Goal: Task Accomplishment & Management: Use online tool/utility

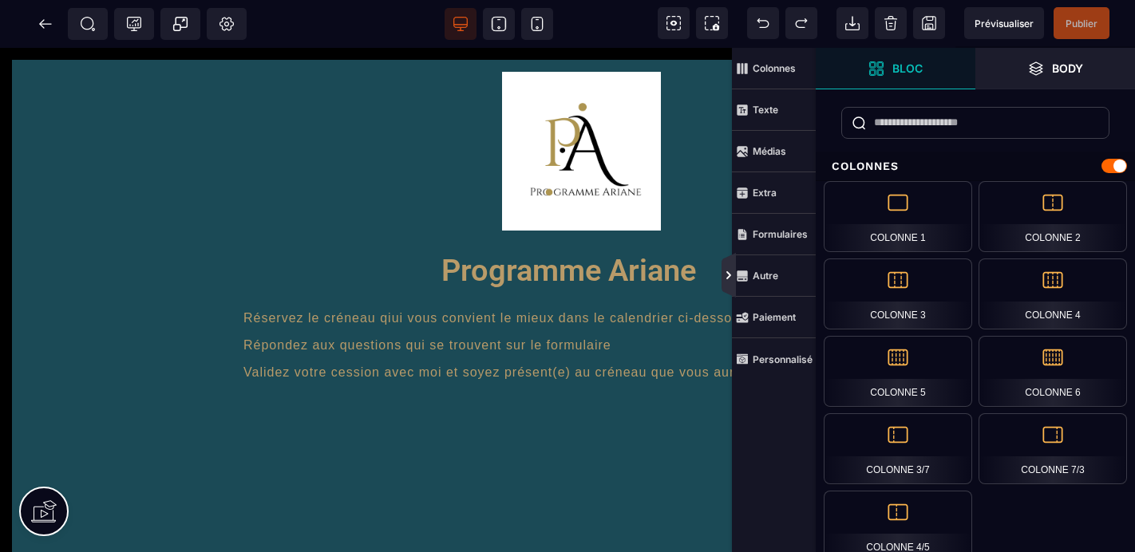
click at [728, 275] on icon at bounding box center [728, 276] width 5 height 8
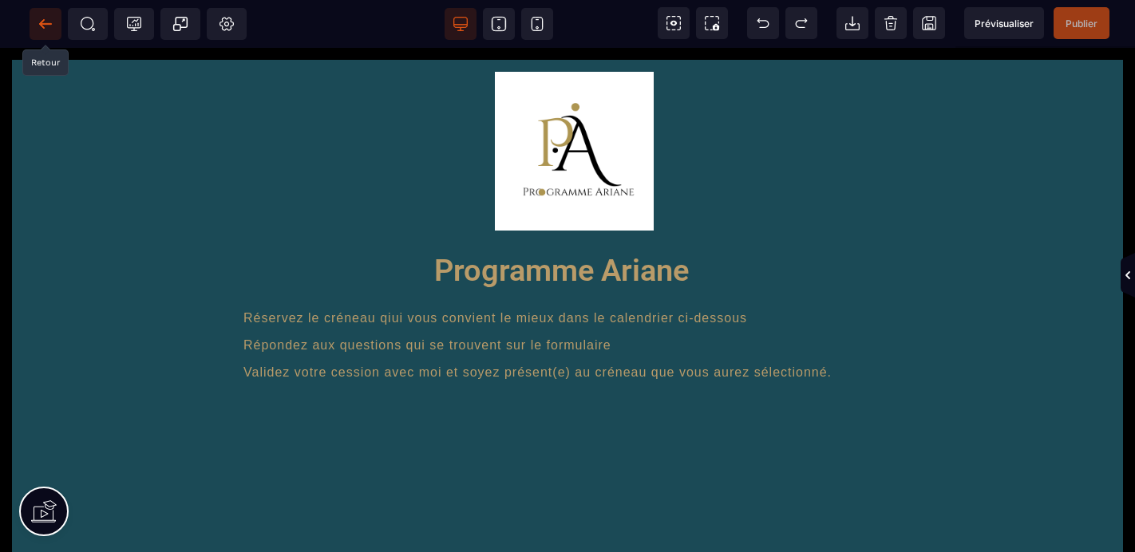
click at [51, 24] on icon at bounding box center [45, 23] width 12 height 1
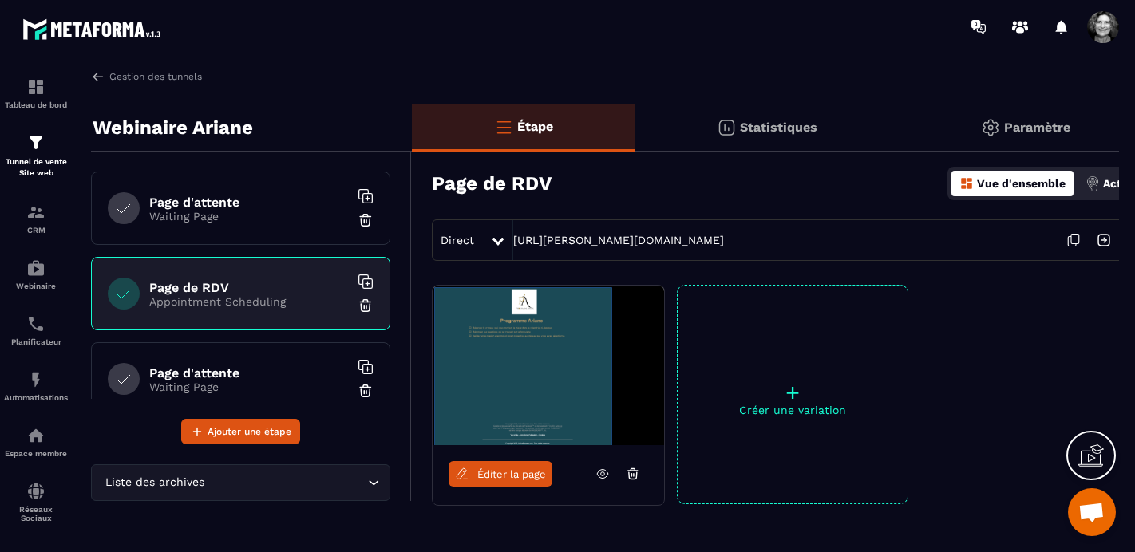
click at [1034, 120] on p "Paramètre" at bounding box center [1037, 127] width 66 height 15
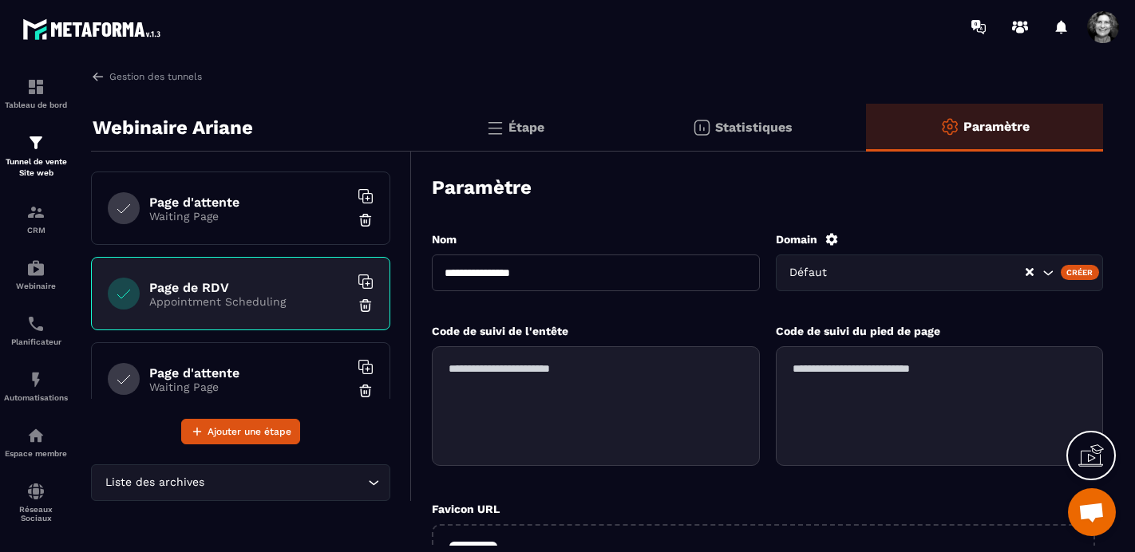
click at [523, 125] on p "Étape" at bounding box center [526, 127] width 36 height 15
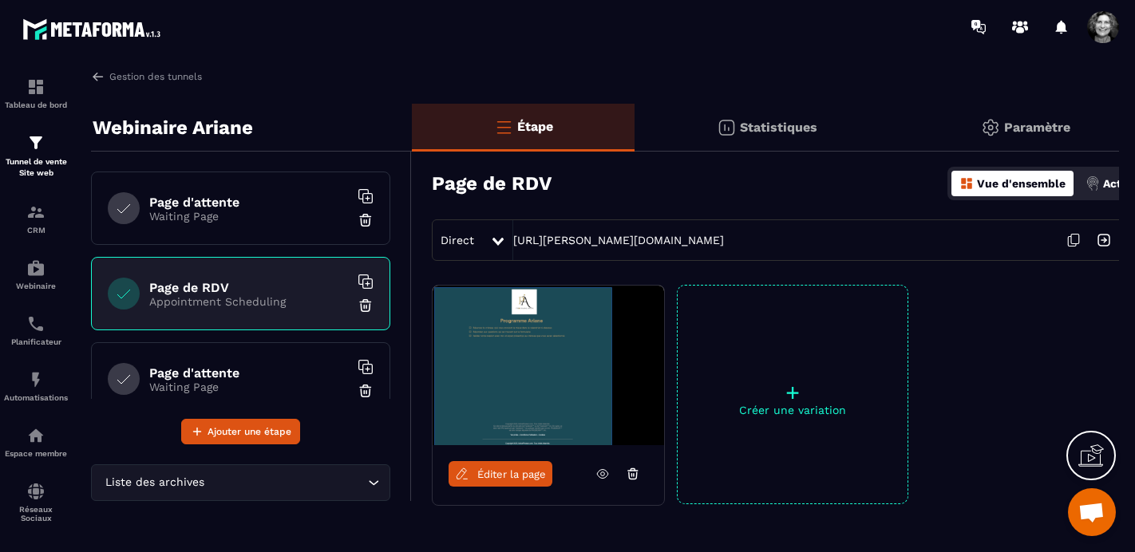
click at [1096, 179] on img at bounding box center [1092, 183] width 14 height 14
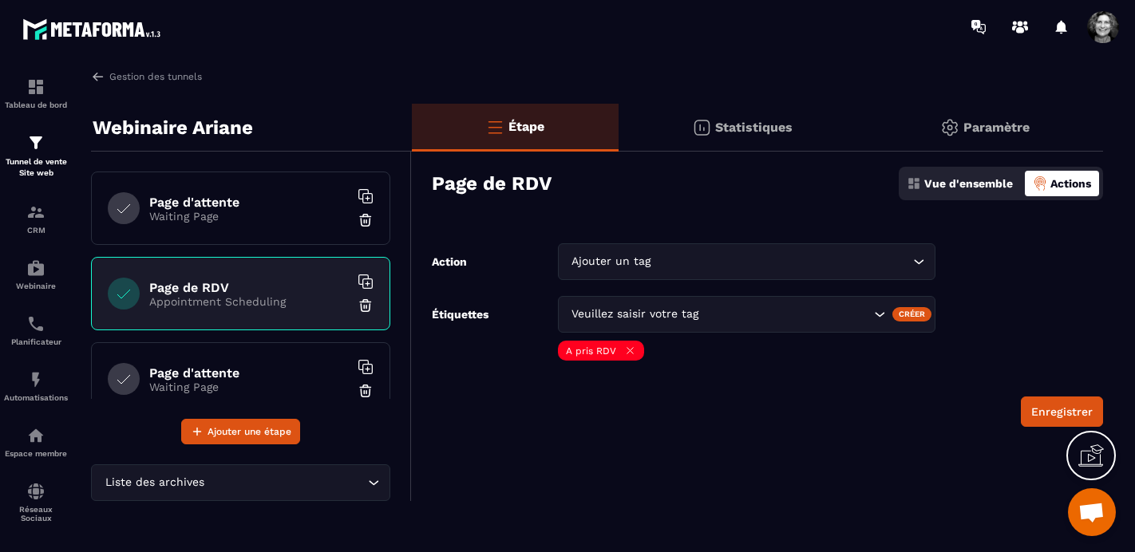
click at [921, 261] on icon "Search for option" at bounding box center [919, 262] width 16 height 16
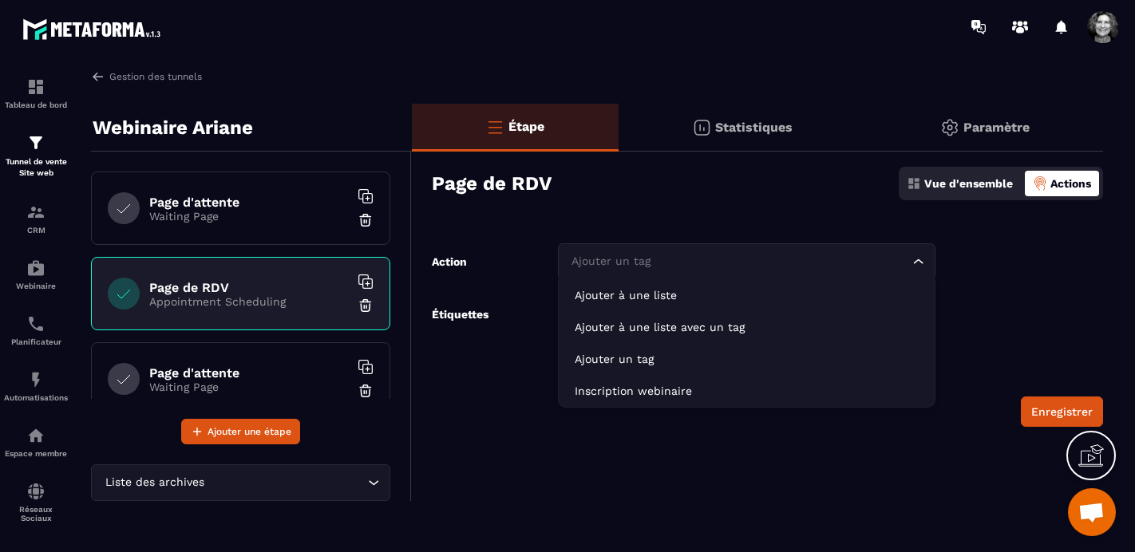
click at [997, 282] on form "Action Ajouter un tag Loading... Ajouter à une liste Ajouter à une liste avec u…" at bounding box center [757, 335] width 691 height 184
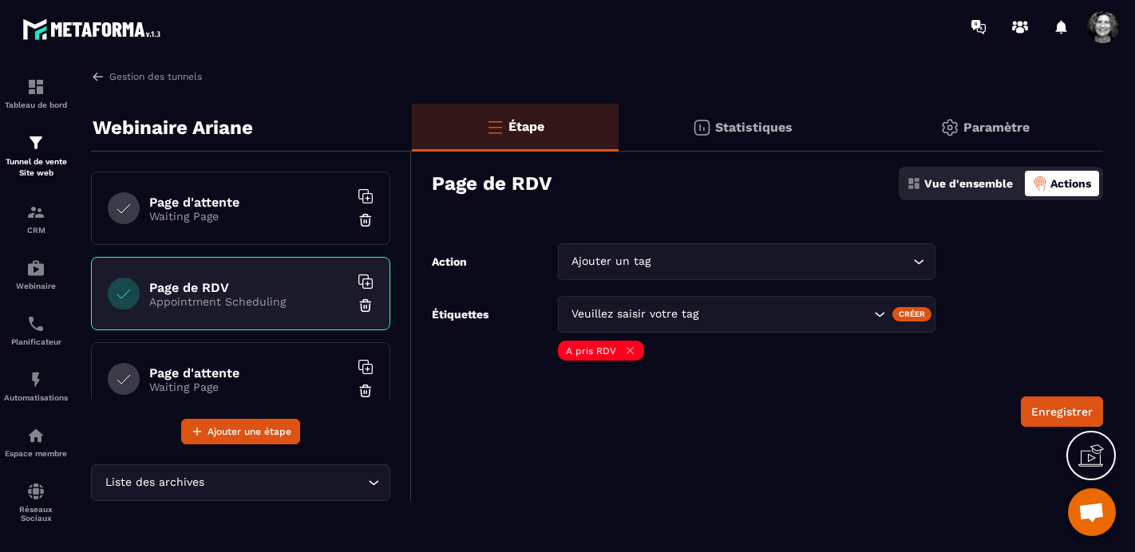
click at [984, 185] on p "Vue d'ensemble" at bounding box center [968, 183] width 89 height 13
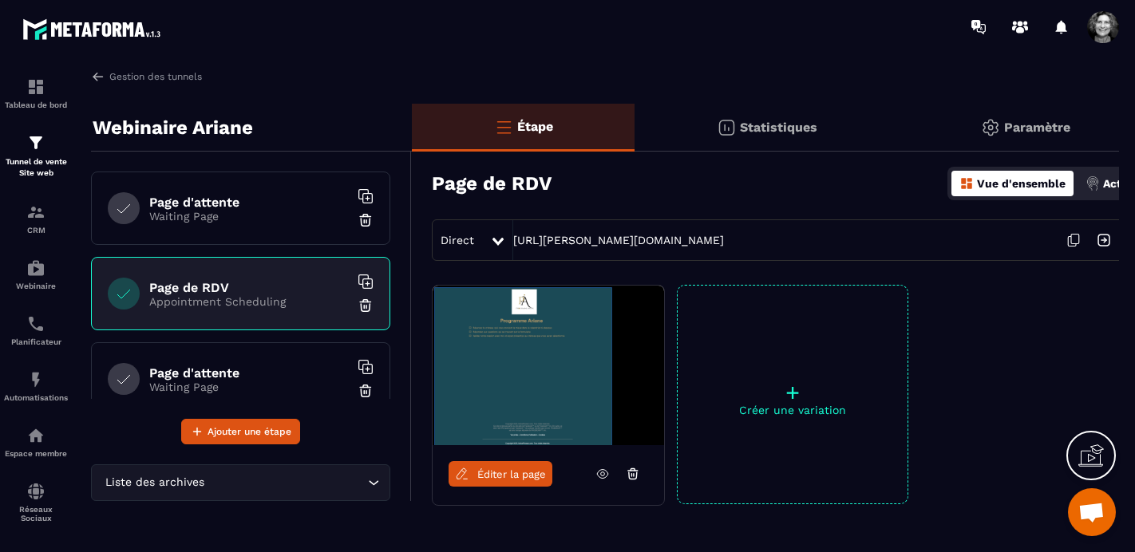
click at [498, 480] on link "Éditer la page" at bounding box center [500, 474] width 104 height 26
